Goal: Go to known website: Access a specific website the user already knows

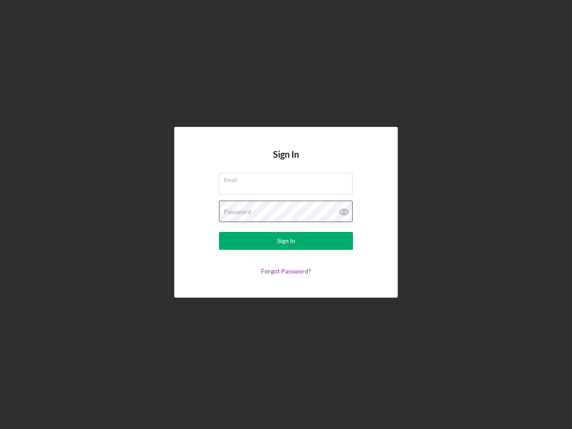
click at [286, 214] on div "Password" at bounding box center [286, 211] width 134 height 22
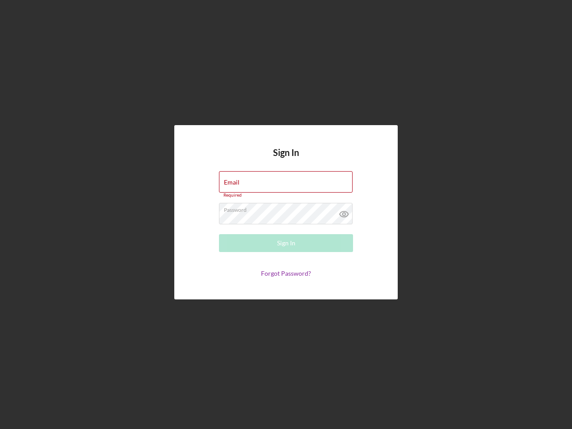
click at [344, 212] on icon at bounding box center [344, 214] width 22 height 22
